Goal: Transaction & Acquisition: Book appointment/travel/reservation

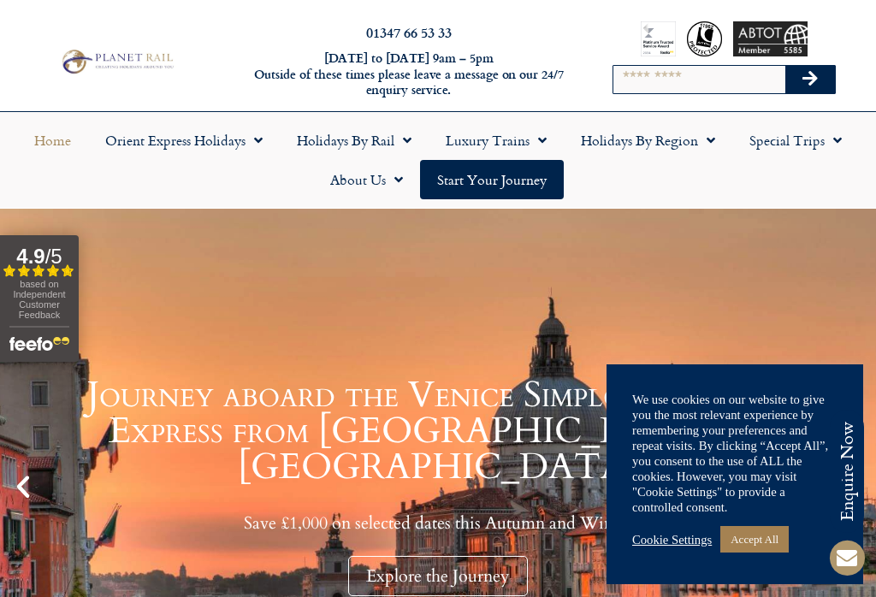
click at [642, 145] on link "Holidays by Region" at bounding box center [648, 140] width 168 height 39
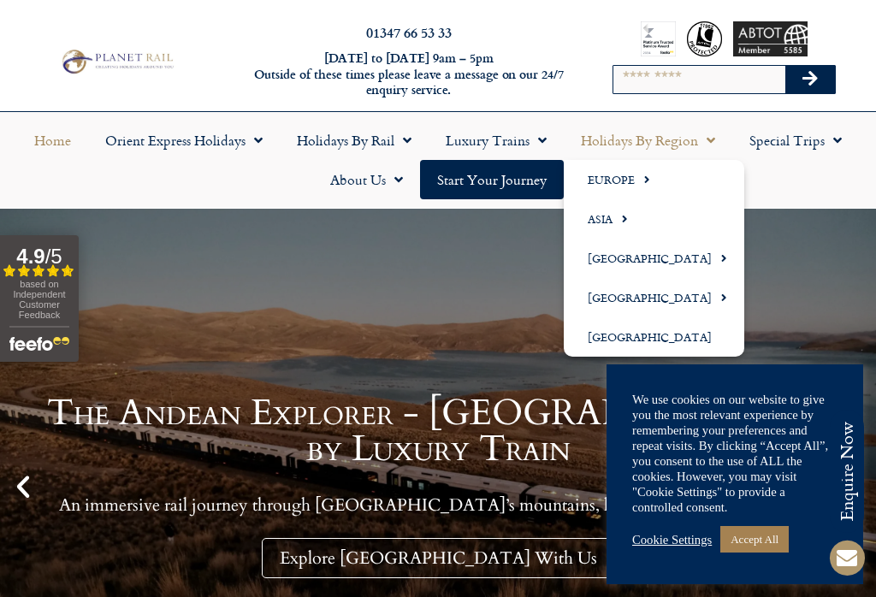
click at [621, 184] on link "Europe" at bounding box center [654, 179] width 180 height 39
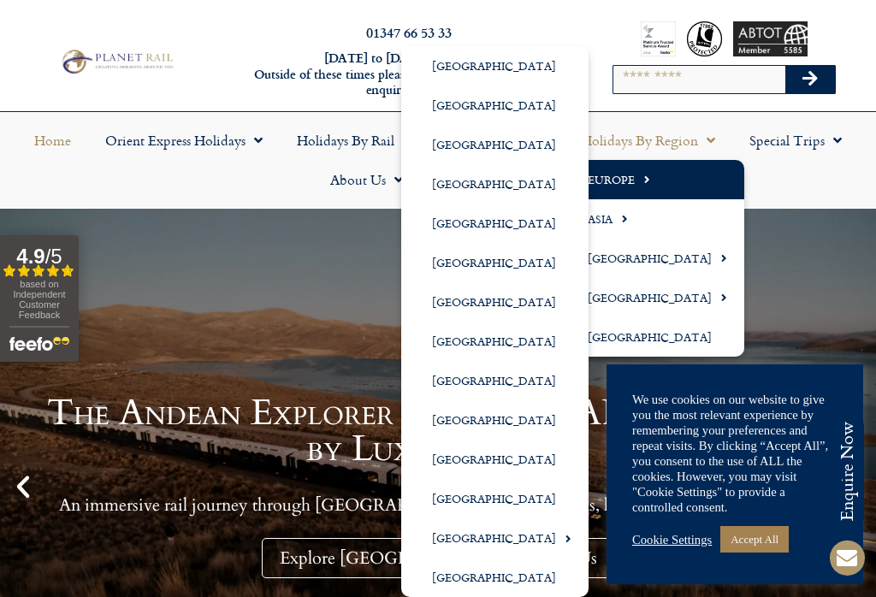
click at [476, 228] on link "[GEOGRAPHIC_DATA]" at bounding box center [494, 223] width 187 height 39
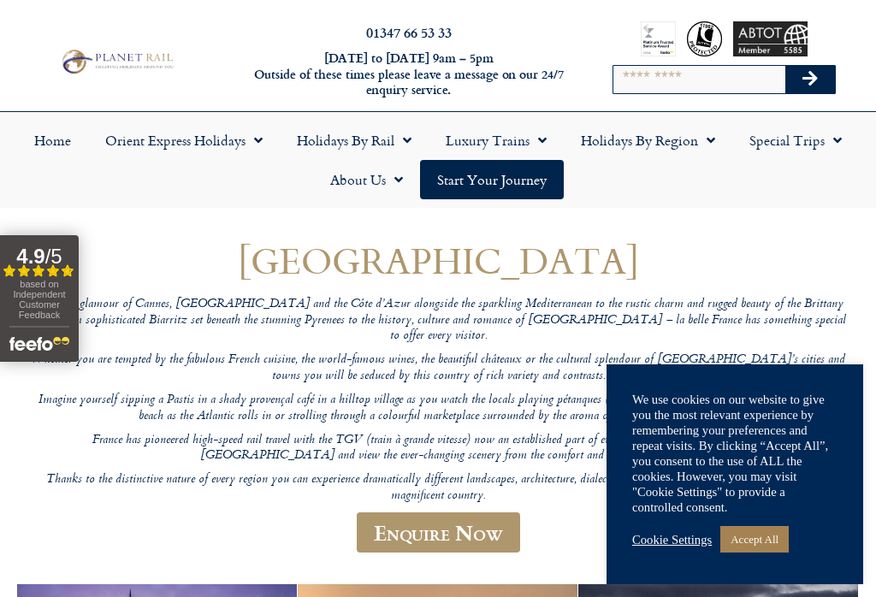
click at [768, 533] on link "Accept All" at bounding box center [754, 539] width 68 height 27
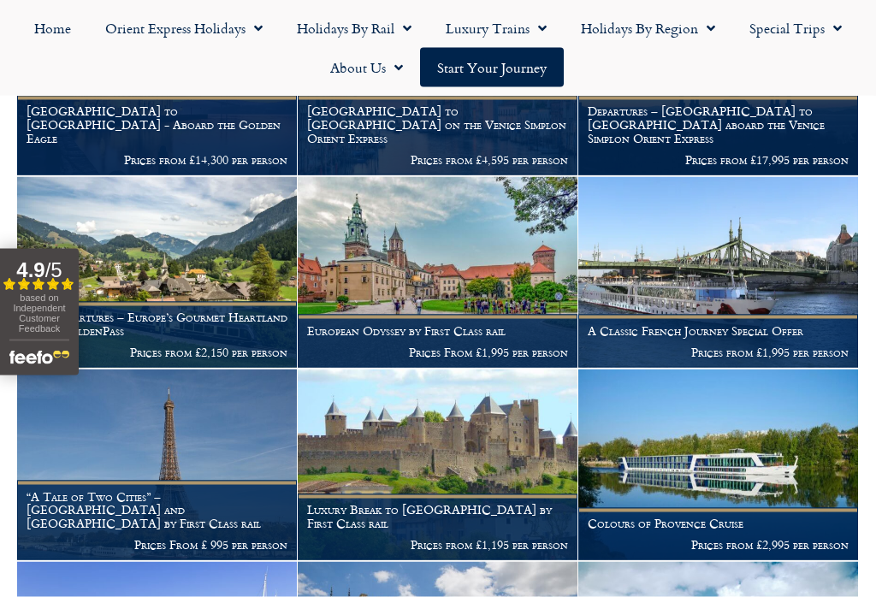
scroll to position [601, 0]
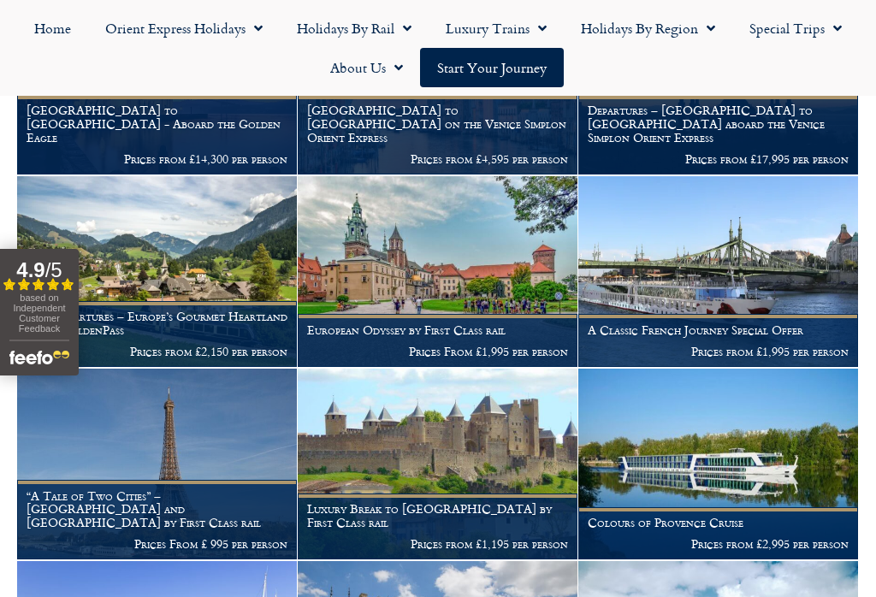
click at [472, 314] on figcaption "European Odyssey by First Class rail Prices From £1,995 per person" at bounding box center [438, 340] width 280 height 52
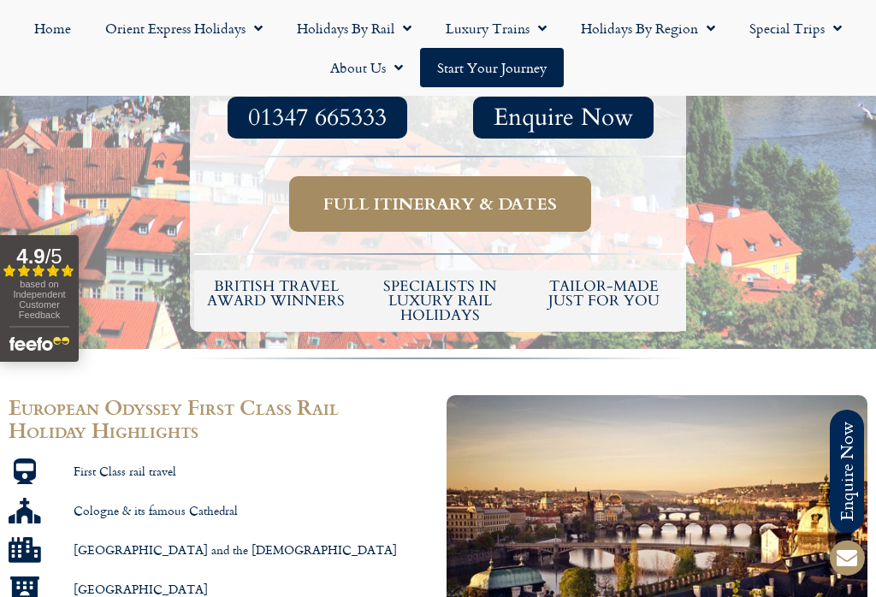
scroll to position [653, 0]
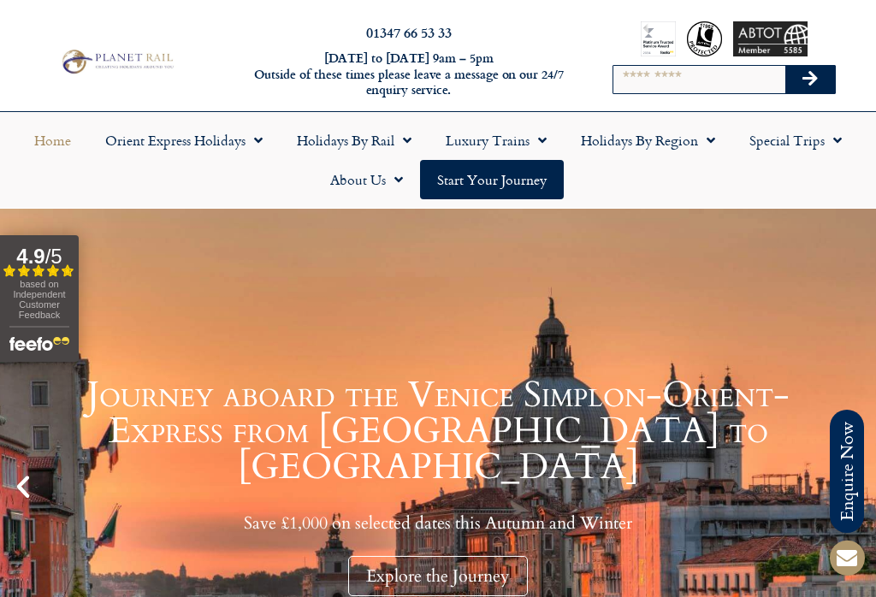
click at [634, 129] on link "Holidays by Region" at bounding box center [648, 140] width 168 height 39
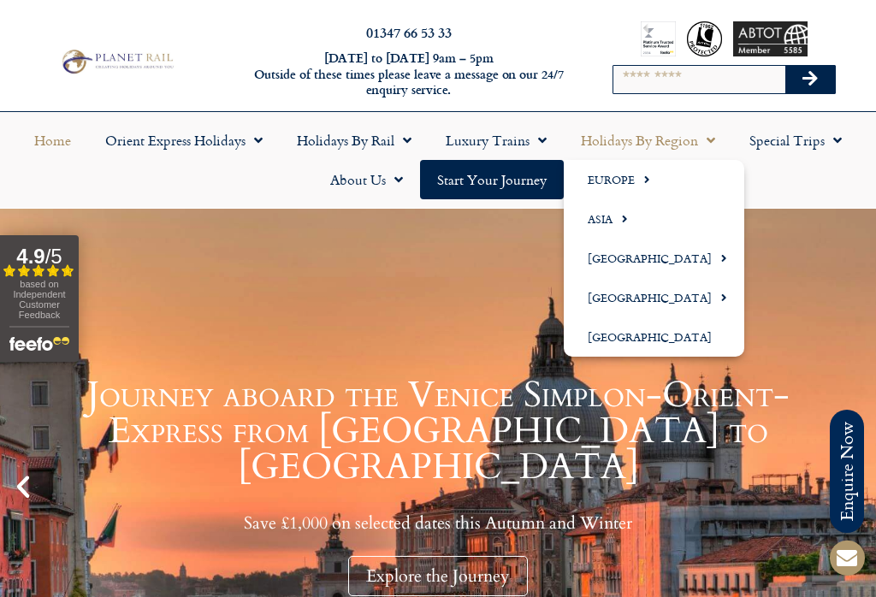
click at [631, 144] on link "Holidays by Region" at bounding box center [648, 140] width 168 height 39
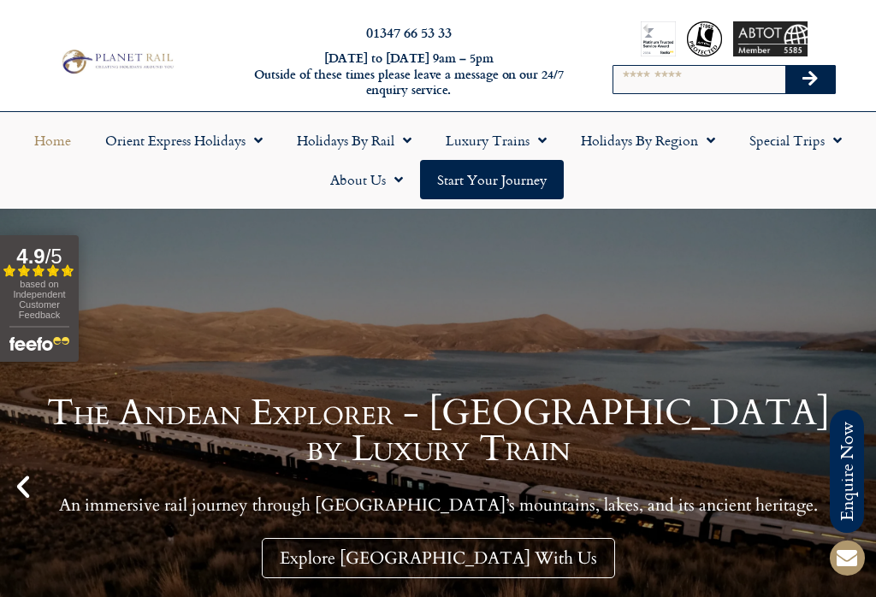
click at [702, 145] on span "Menu" at bounding box center [706, 140] width 17 height 31
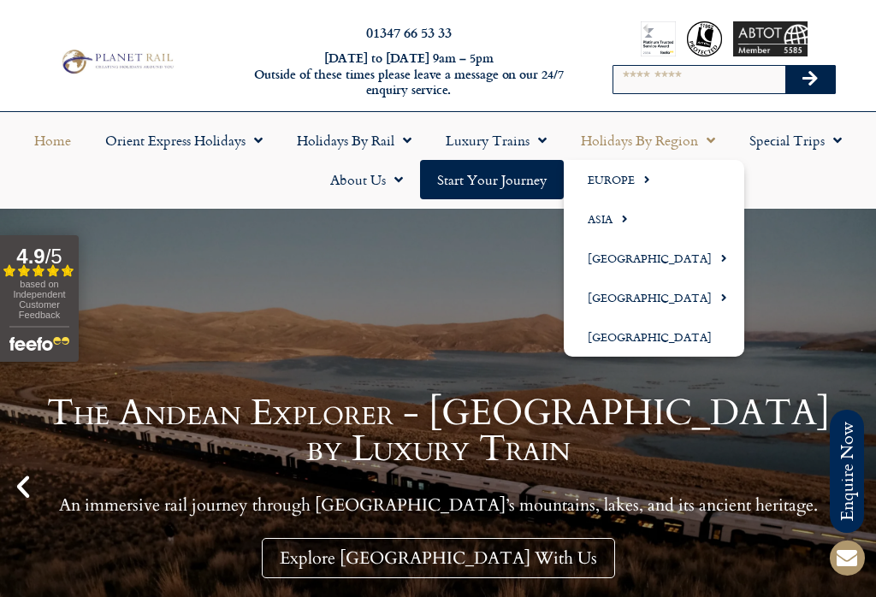
click at [709, 140] on span "Menu" at bounding box center [706, 140] width 17 height 31
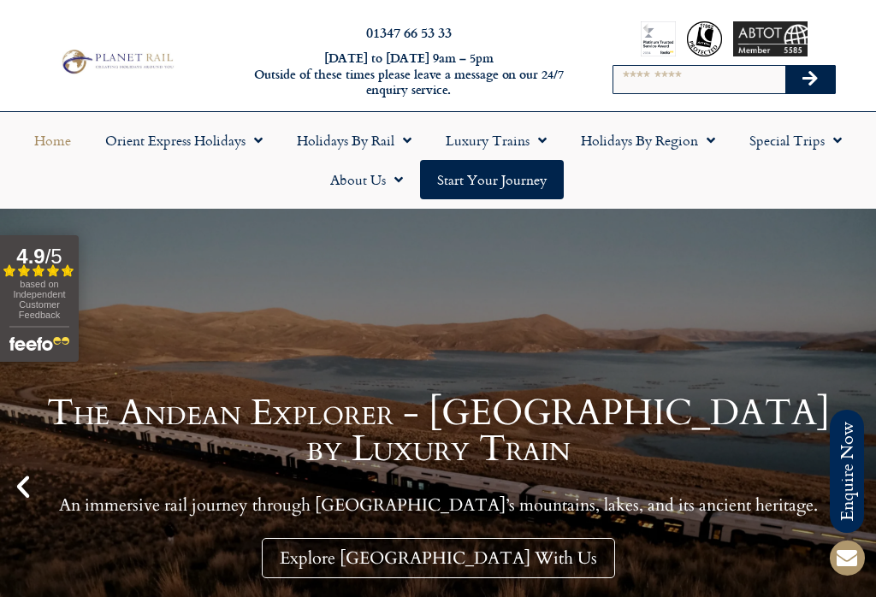
click at [706, 141] on span "Menu" at bounding box center [706, 140] width 17 height 31
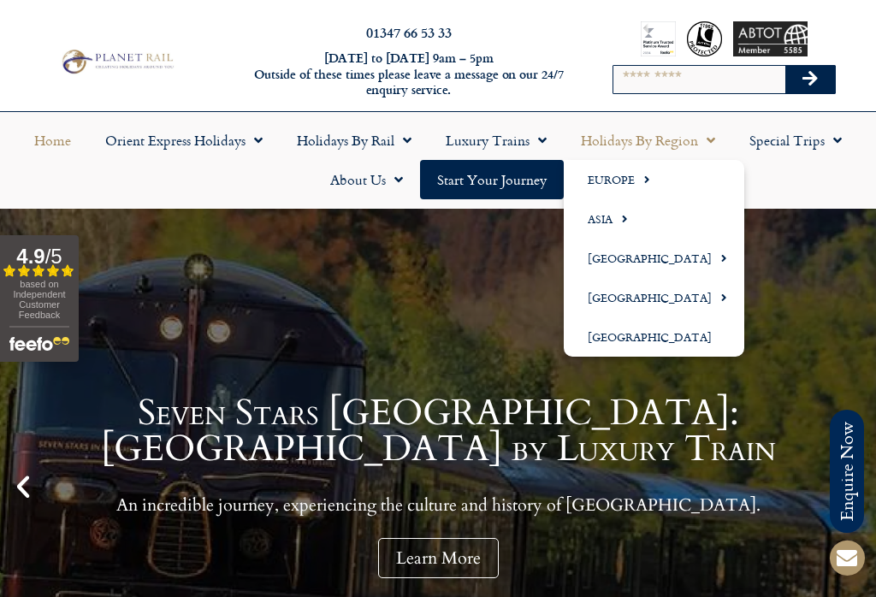
click at [635, 180] on span "Menu" at bounding box center [642, 179] width 15 height 28
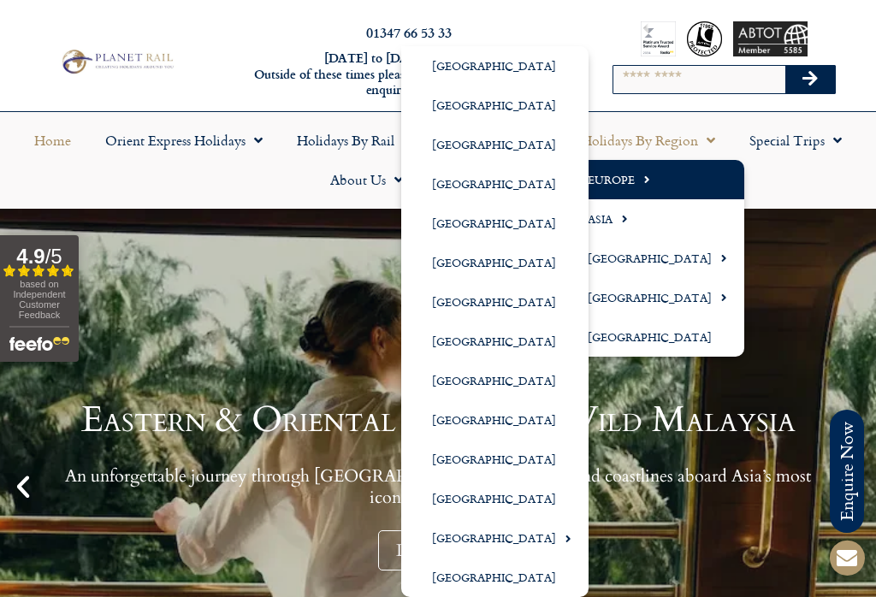
click at [478, 264] on link "[GEOGRAPHIC_DATA]" at bounding box center [494, 262] width 187 height 39
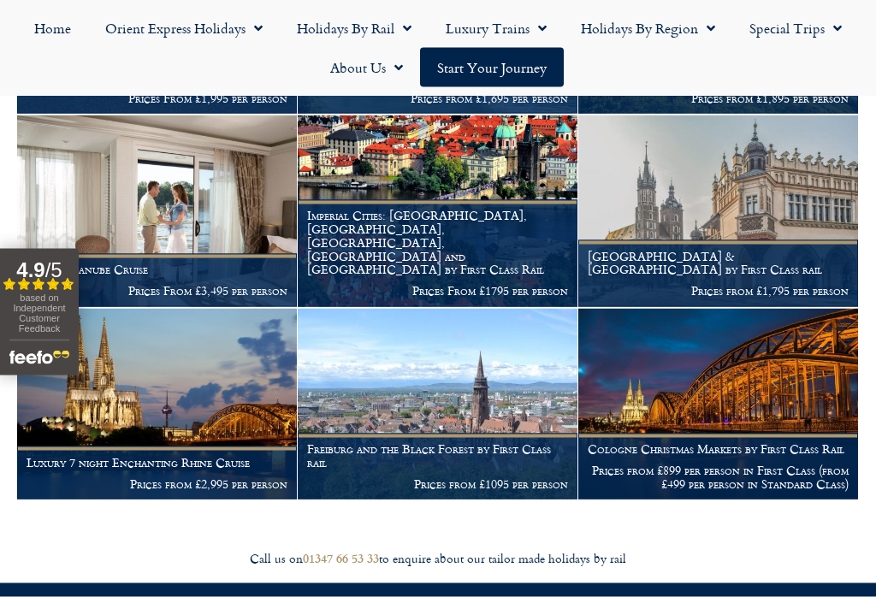
scroll to position [488, 0]
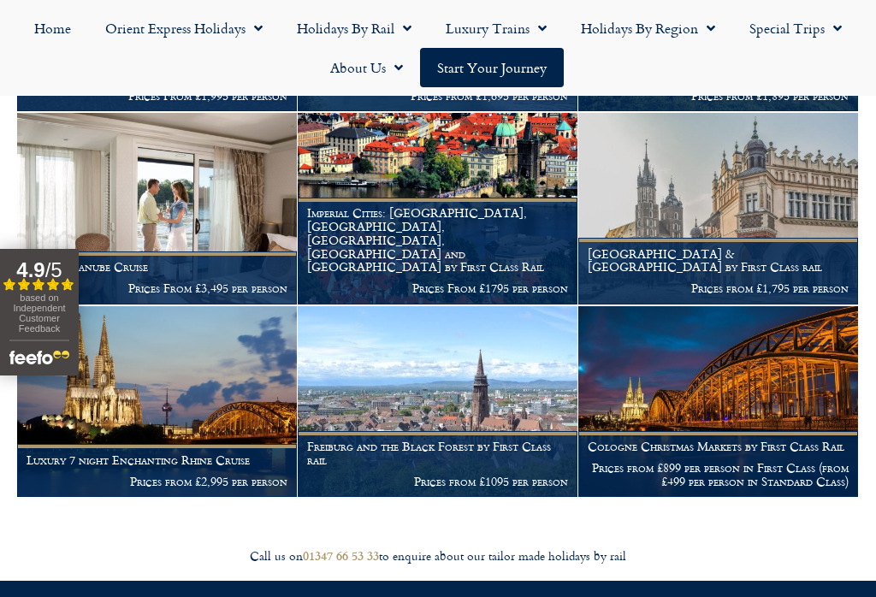
click at [480, 258] on h1 "Imperial Cities: Berlin, Prague, Budapest, Vienna and Nuremberg by First Class …" at bounding box center [437, 240] width 261 height 68
click at [475, 228] on h1 "Imperial Cities: Berlin, Prague, Budapest, Vienna and Nuremberg by First Class …" at bounding box center [437, 240] width 261 height 68
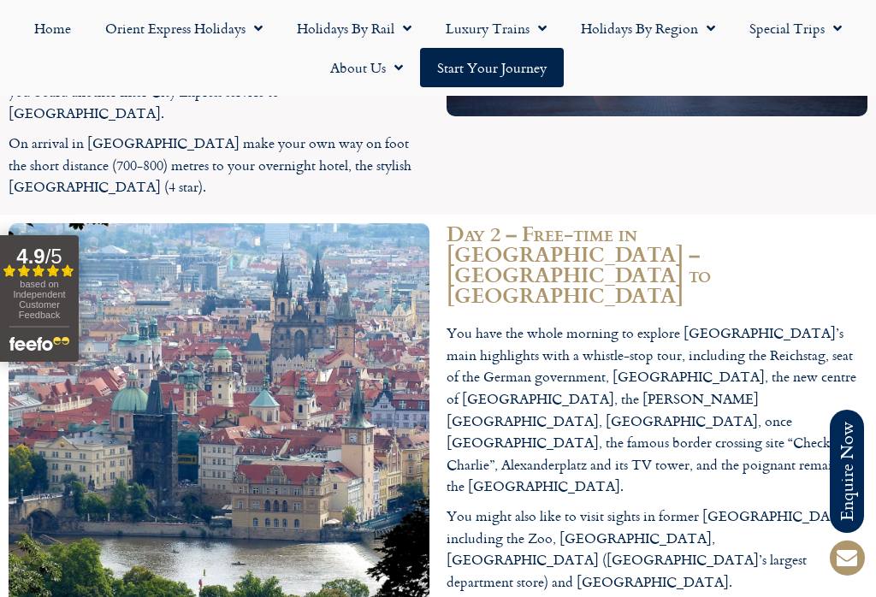
scroll to position [2588, 0]
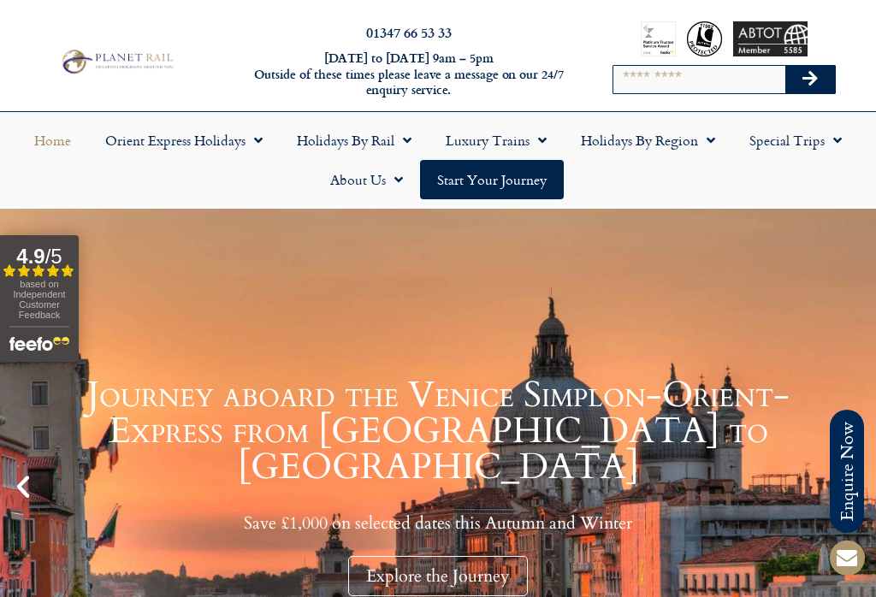
click at [635, 145] on link "Holidays by Region" at bounding box center [648, 140] width 168 height 39
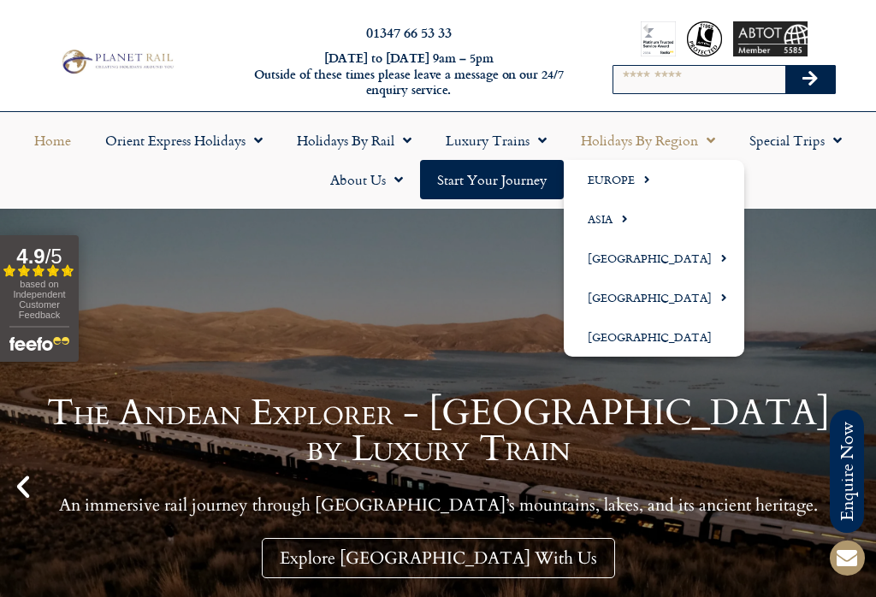
click at [635, 180] on span "Menu" at bounding box center [642, 179] width 15 height 28
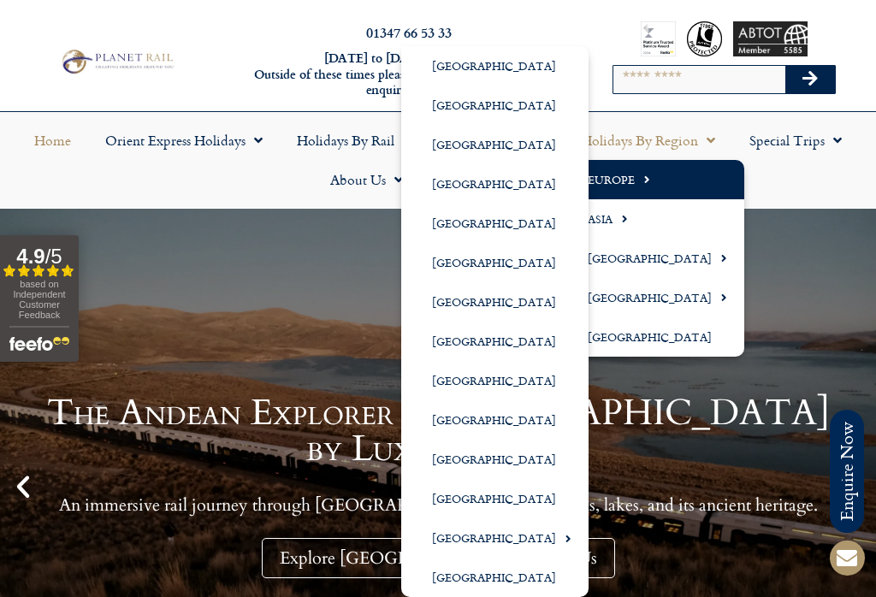
click at [485, 267] on link "[GEOGRAPHIC_DATA]" at bounding box center [494, 262] width 187 height 39
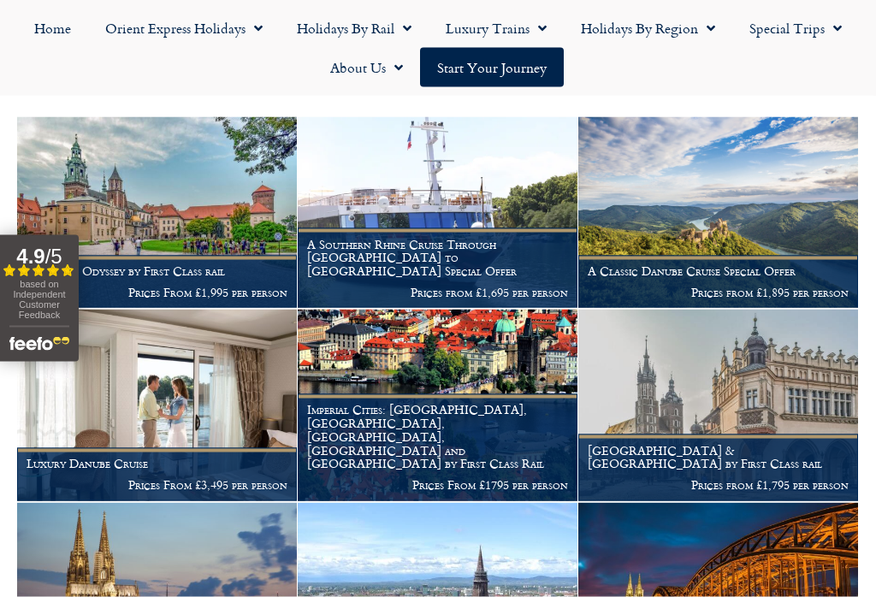
scroll to position [295, 0]
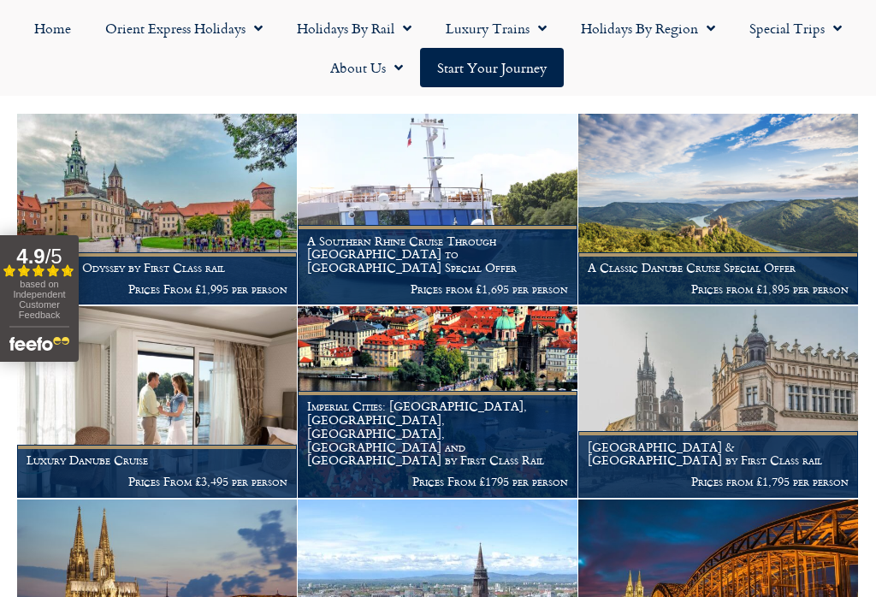
click at [499, 269] on figcaption "A Southern Rhine Cruise Through Germany to Switzerland Special Offer Prices fro…" at bounding box center [438, 265] width 280 height 80
